Goal: Check status: Check status

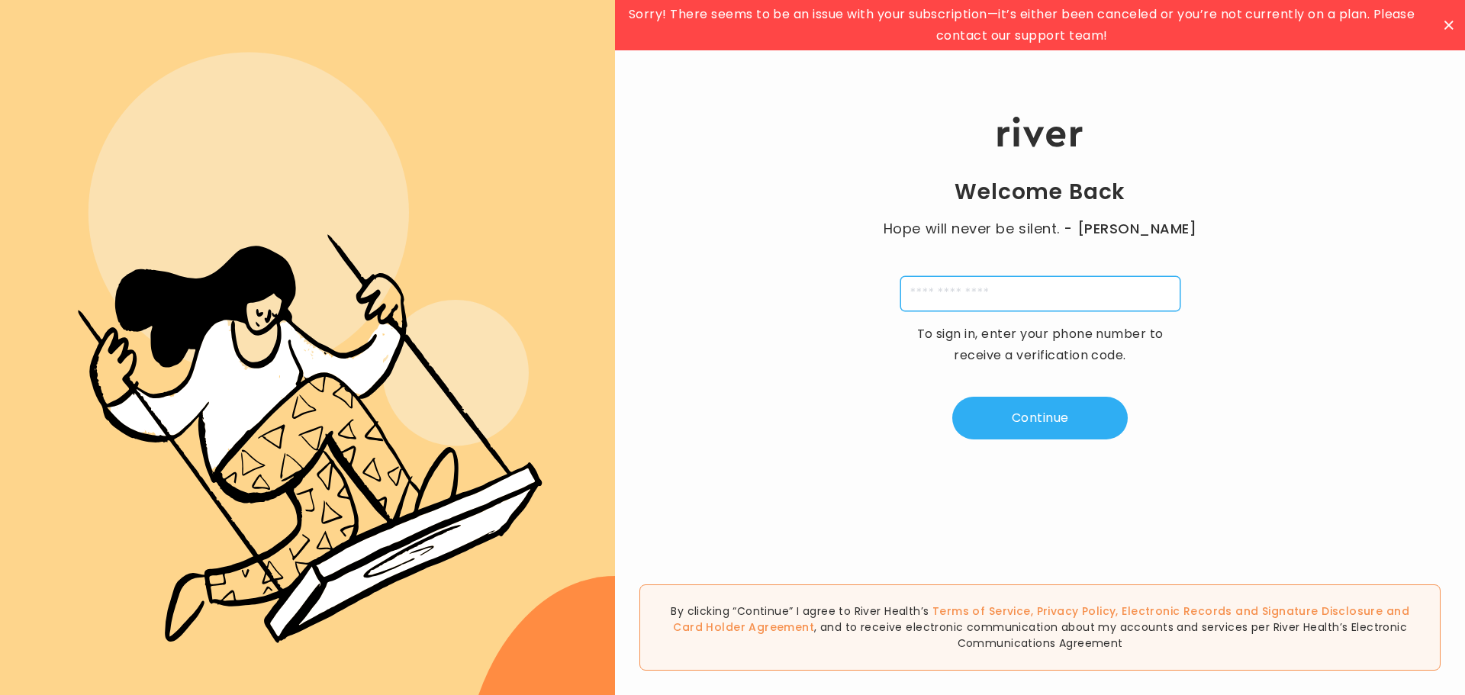
click at [1020, 291] on input "tel" at bounding box center [1040, 293] width 280 height 35
type input "**********"
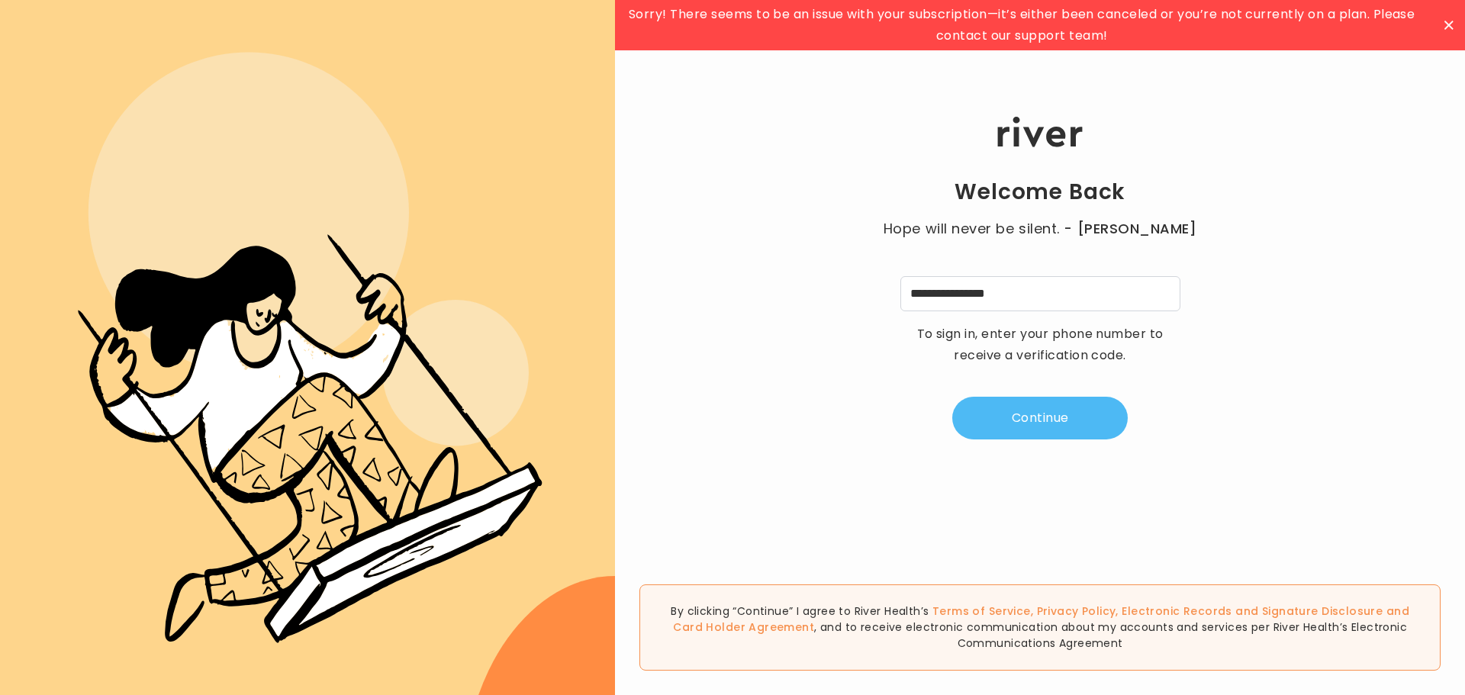
click at [1033, 410] on button "Continue" at bounding box center [1039, 418] width 175 height 43
type input "*"
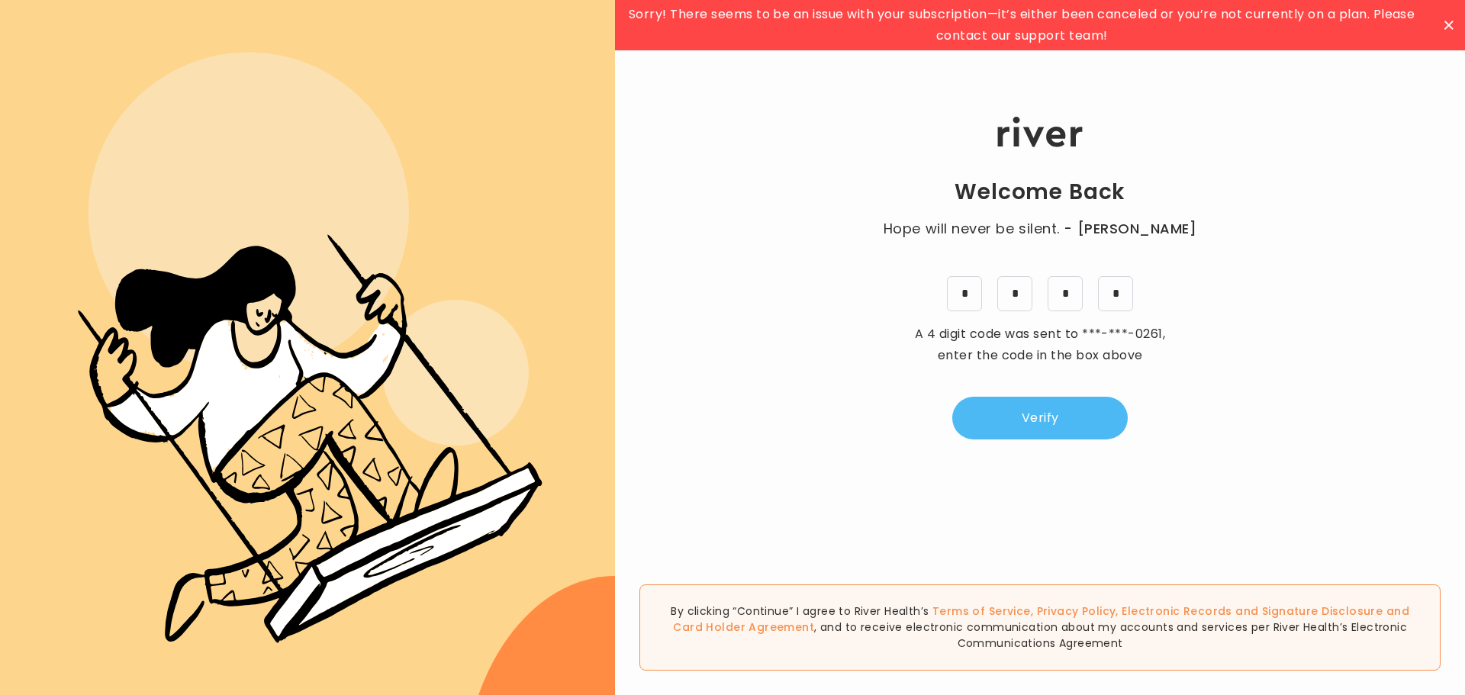
click at [1044, 423] on button "Verify" at bounding box center [1039, 418] width 175 height 43
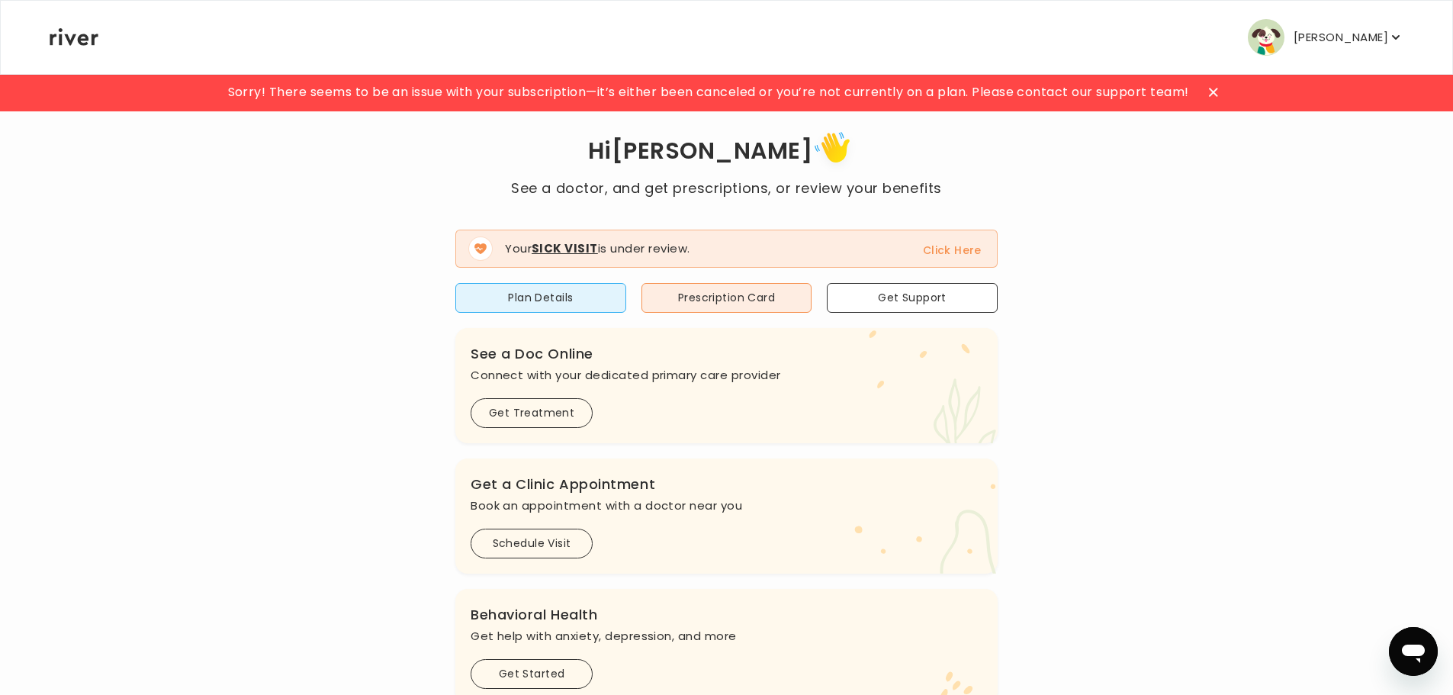
click at [973, 248] on button "Click Here" at bounding box center [952, 250] width 59 height 18
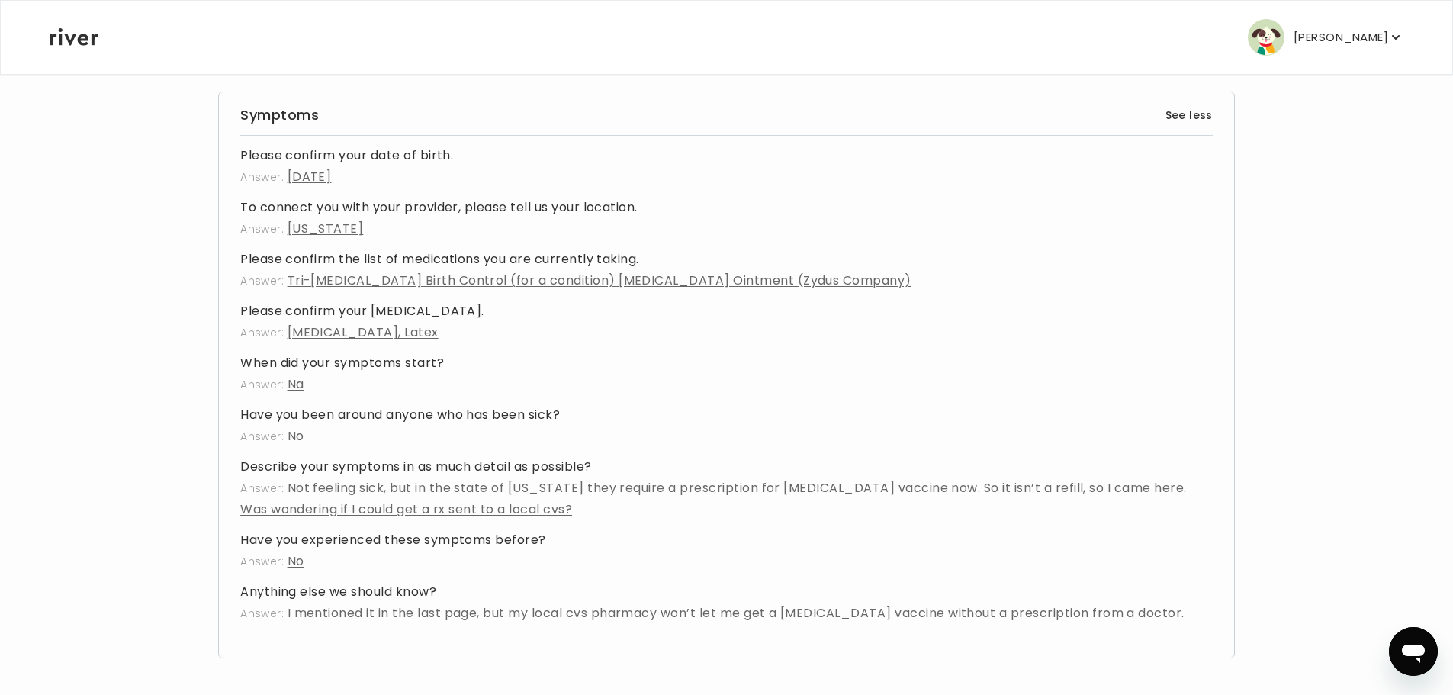
scroll to position [231, 0]
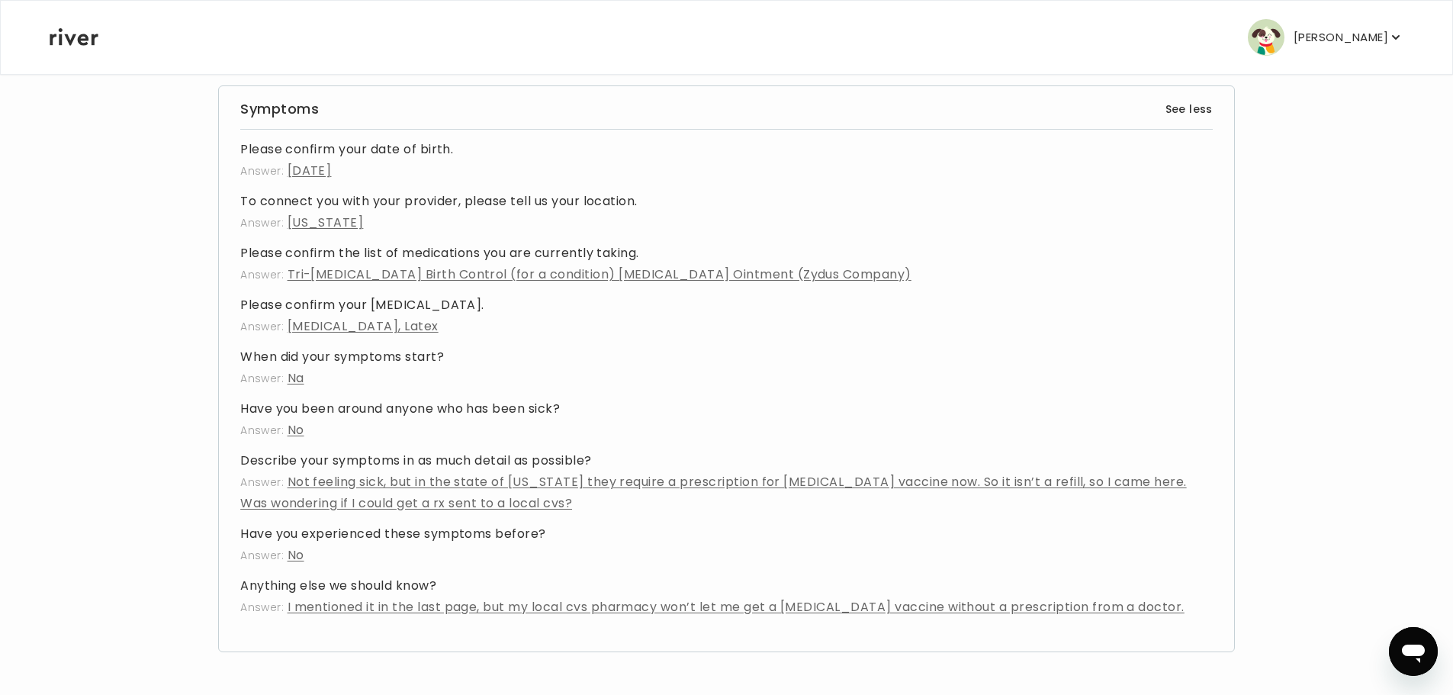
drag, startPoint x: 82, startPoint y: 34, endPoint x: 93, endPoint y: 34, distance: 10.7
click at [82, 34] on icon at bounding box center [74, 37] width 49 height 18
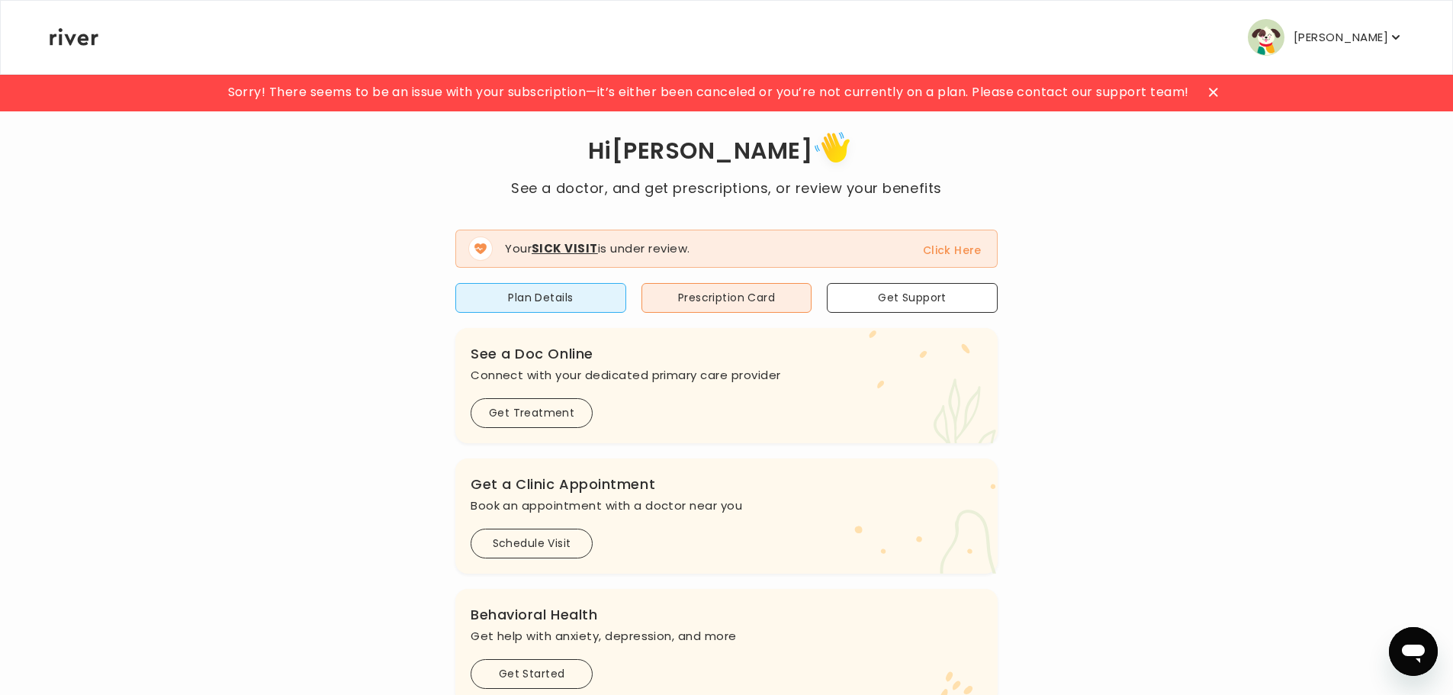
click at [1214, 92] on icon at bounding box center [1213, 92] width 8 height 8
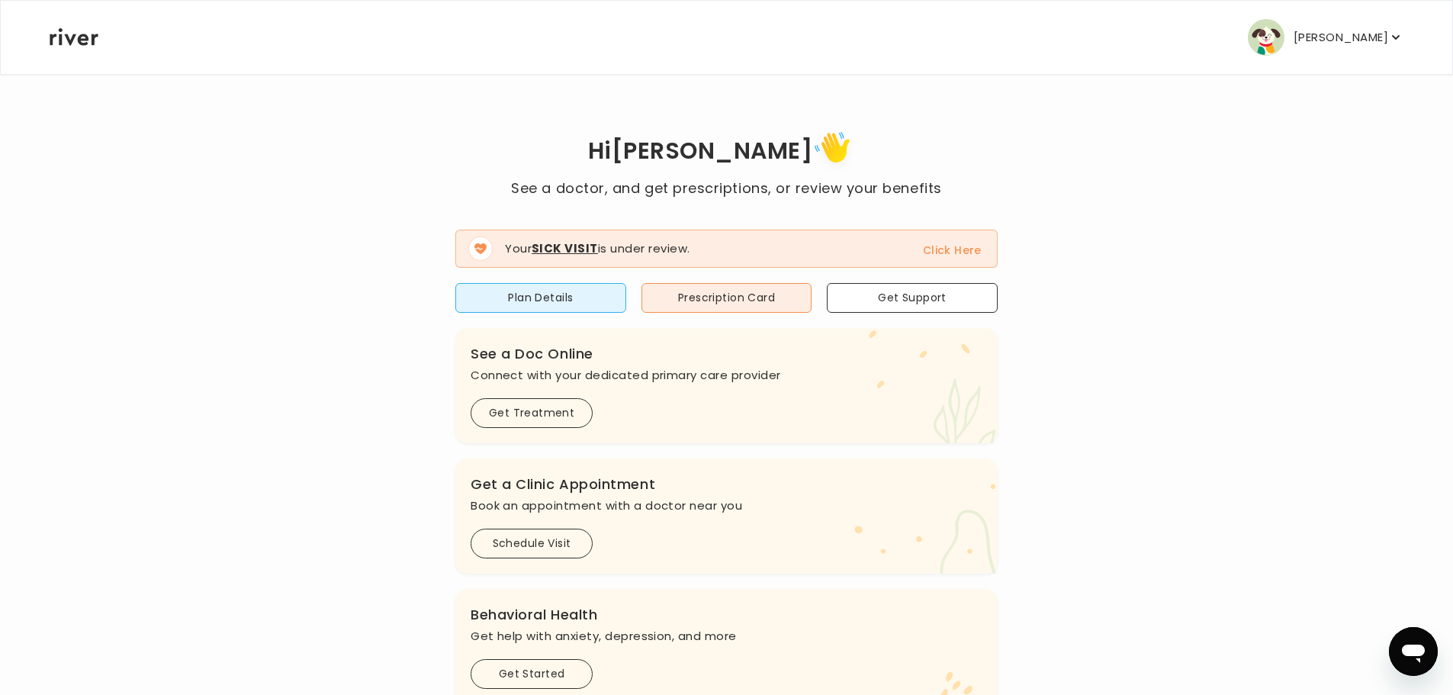
click at [969, 245] on button "Click Here" at bounding box center [952, 250] width 59 height 18
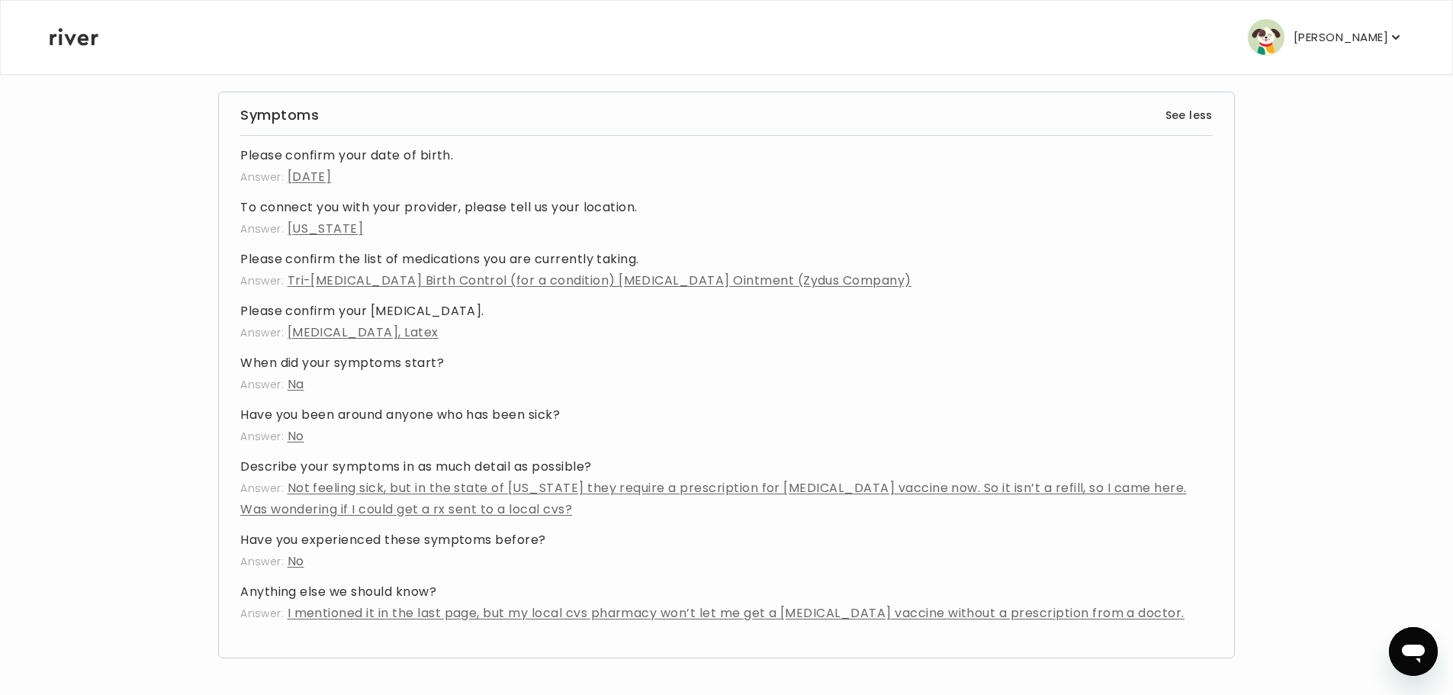
scroll to position [229, 0]
click at [1192, 105] on button "See less" at bounding box center [1189, 111] width 47 height 18
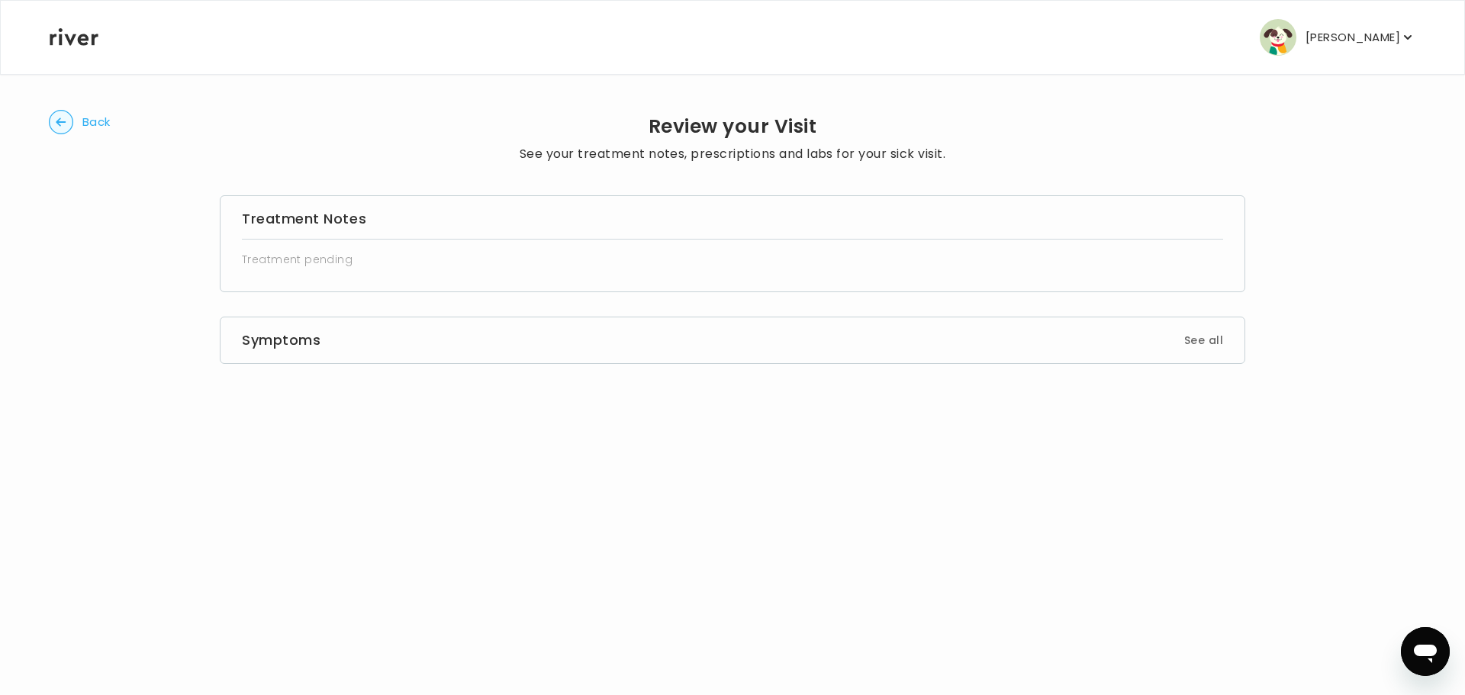
click at [1210, 341] on button "See all" at bounding box center [1203, 340] width 39 height 18
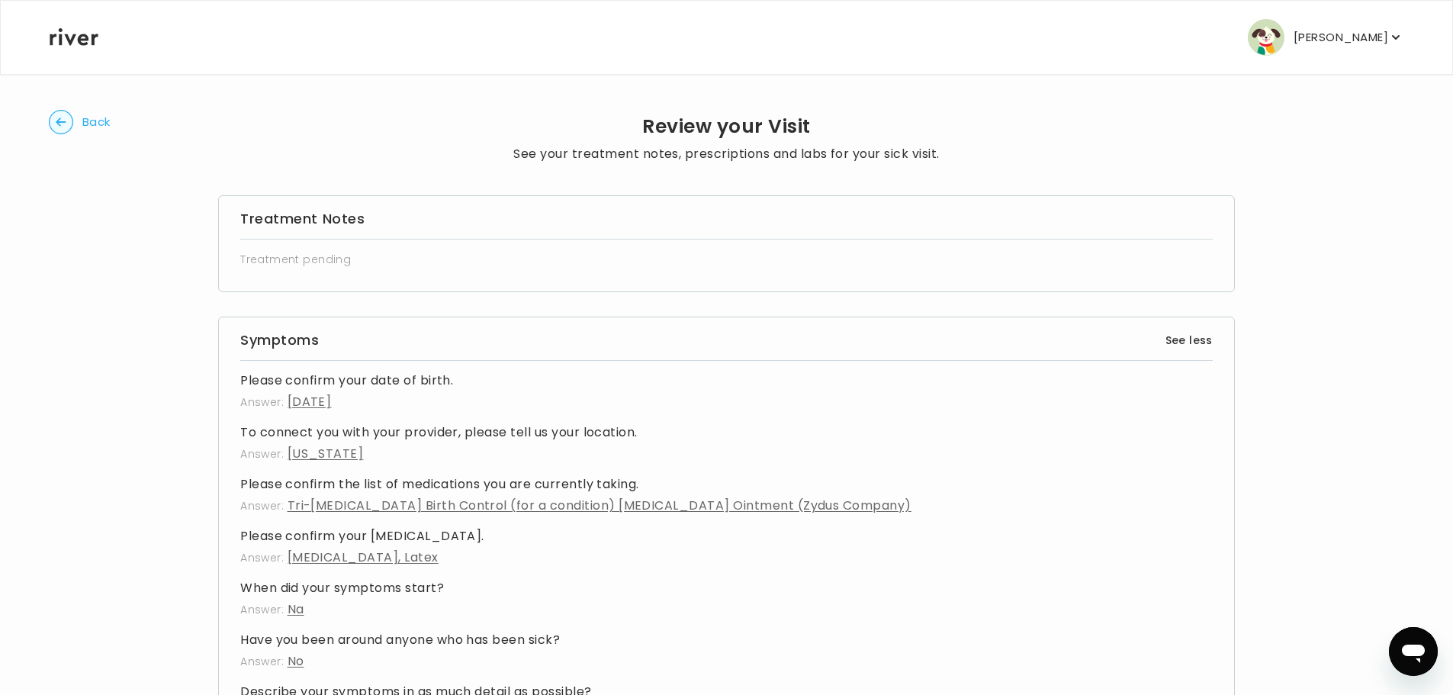
click at [73, 123] on button "Back" at bounding box center [80, 122] width 62 height 24
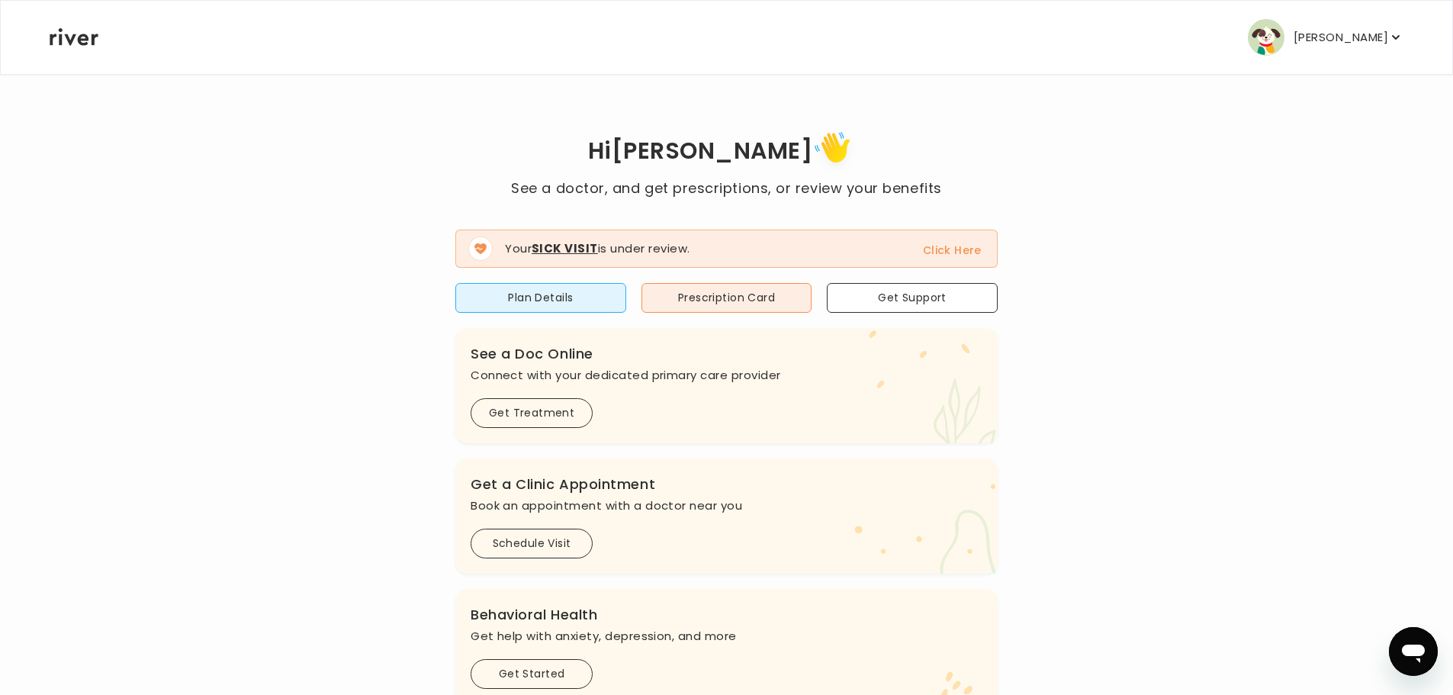
click at [937, 249] on button "Click Here" at bounding box center [952, 250] width 59 height 18
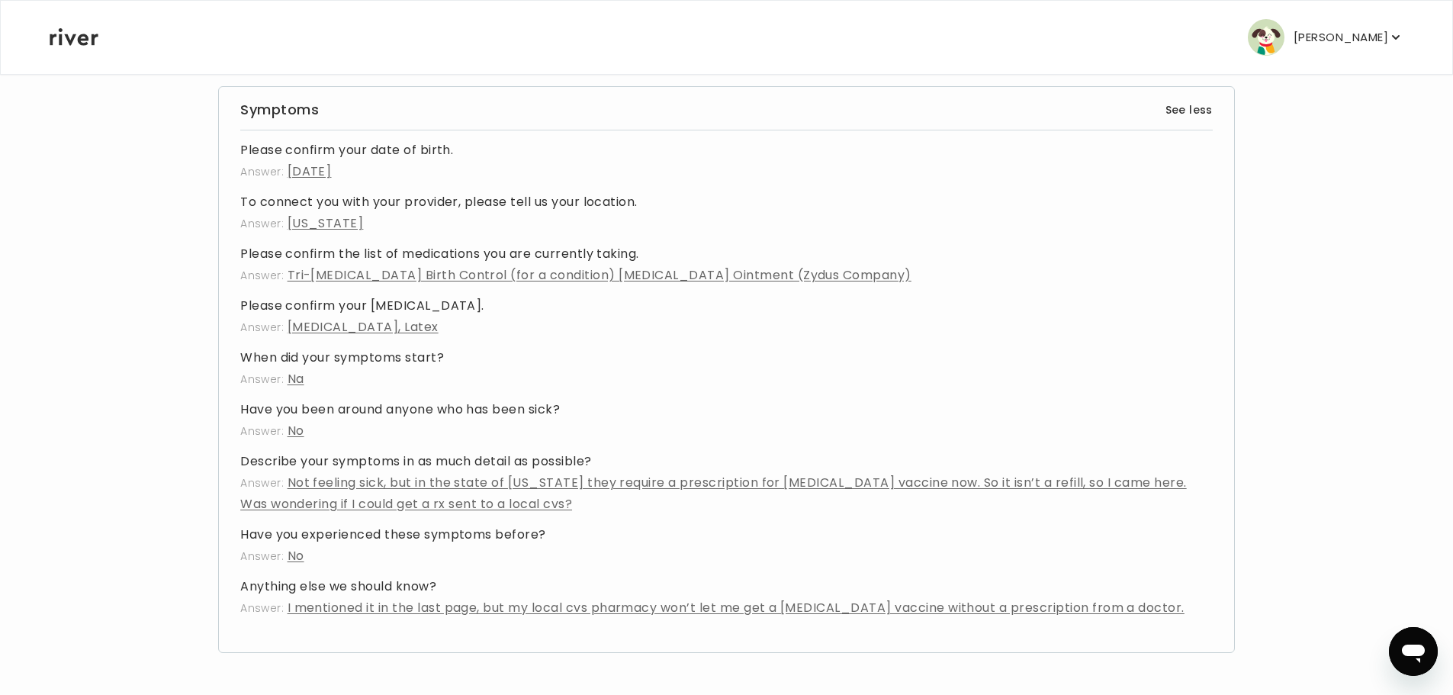
scroll to position [231, 0]
click at [423, 607] on span "I mentioned it in the last page, but my local cvs pharmacy won’t let me get a C…" at bounding box center [736, 607] width 897 height 18
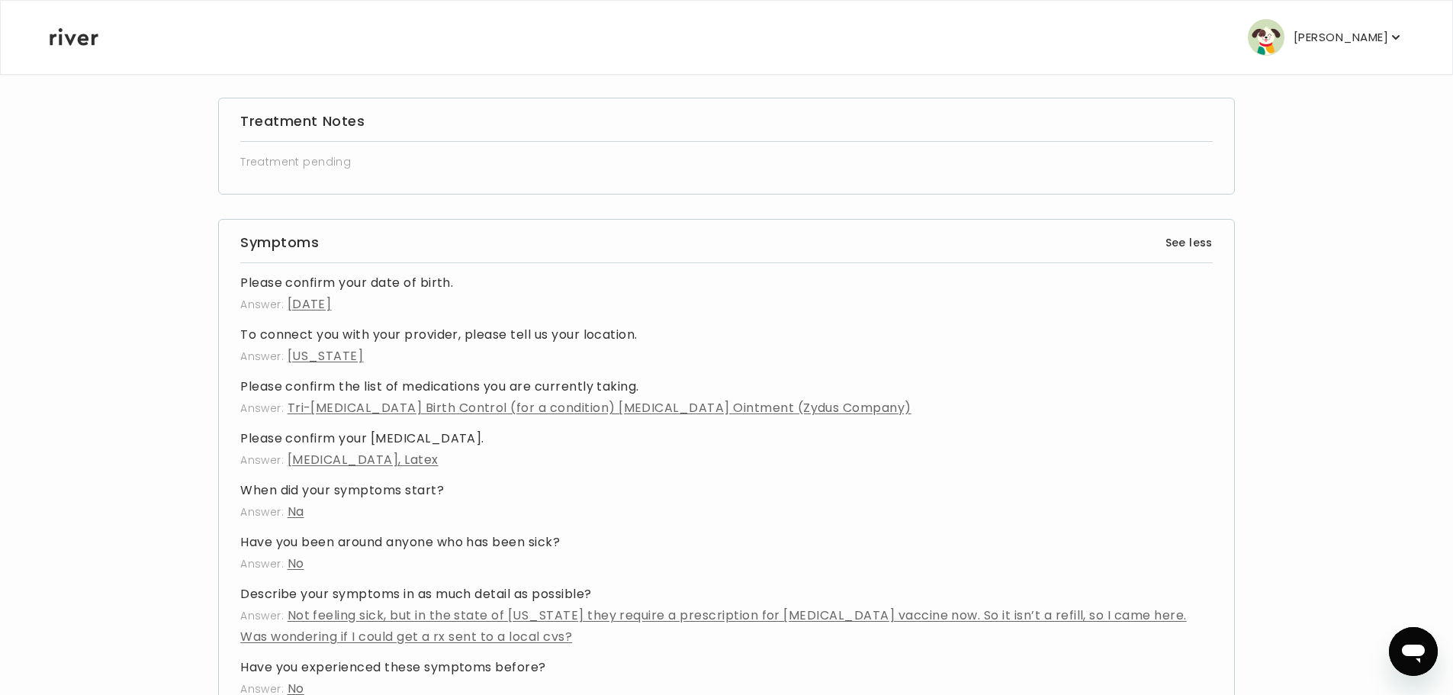
scroll to position [0, 0]
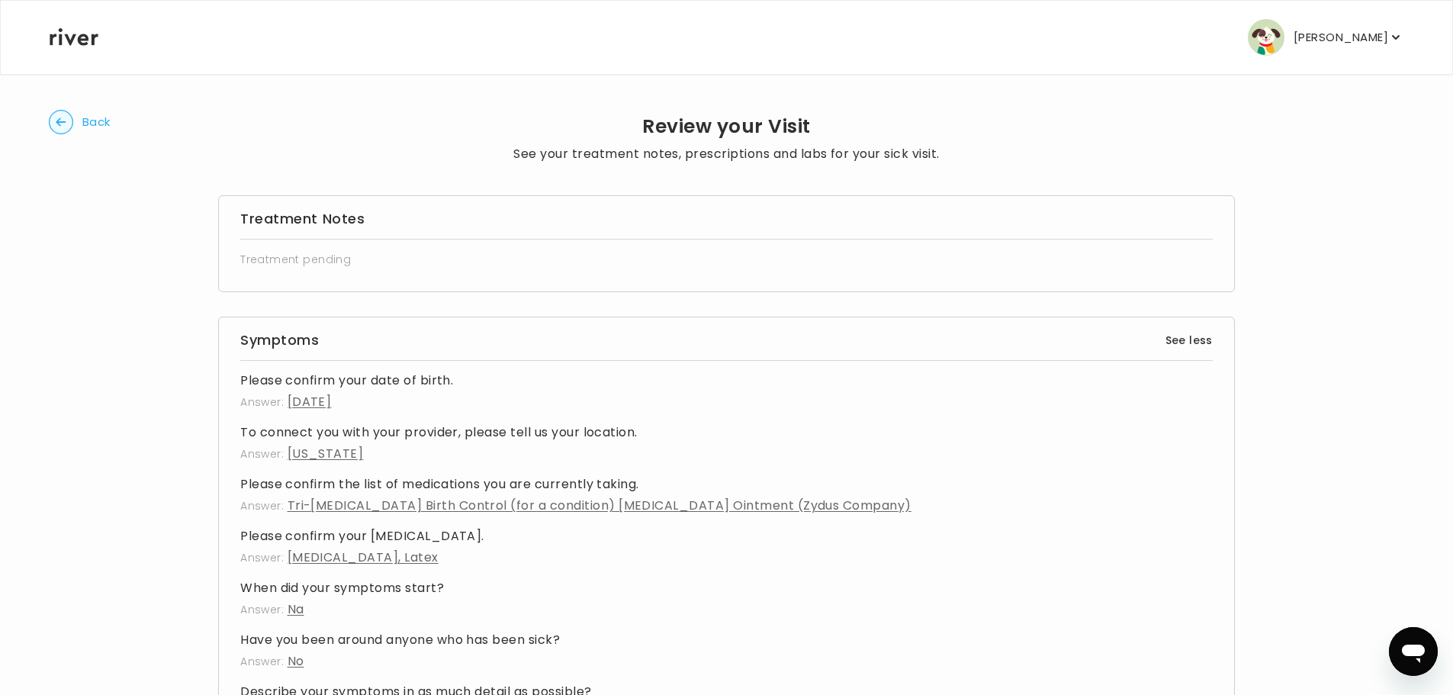
click at [75, 120] on button "Back" at bounding box center [80, 122] width 62 height 24
